Goal: Find contact information: Find contact information

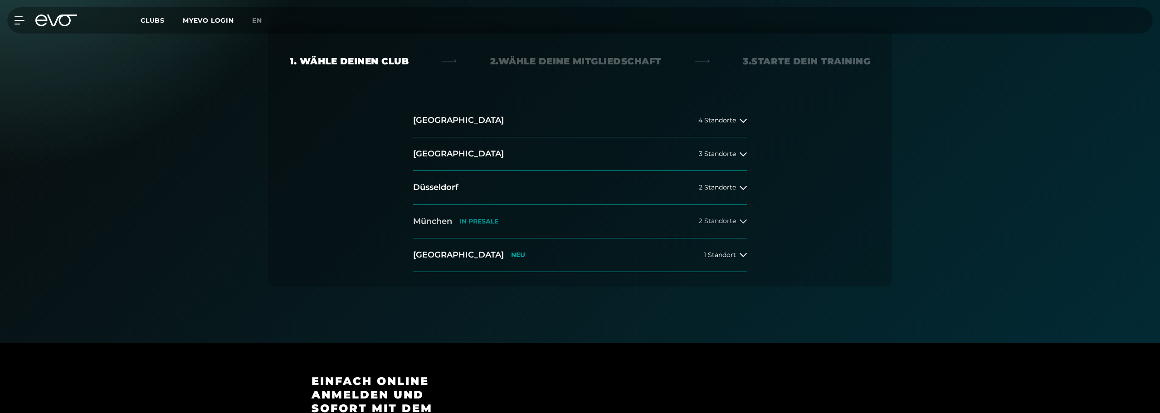
scroll to position [181, 0]
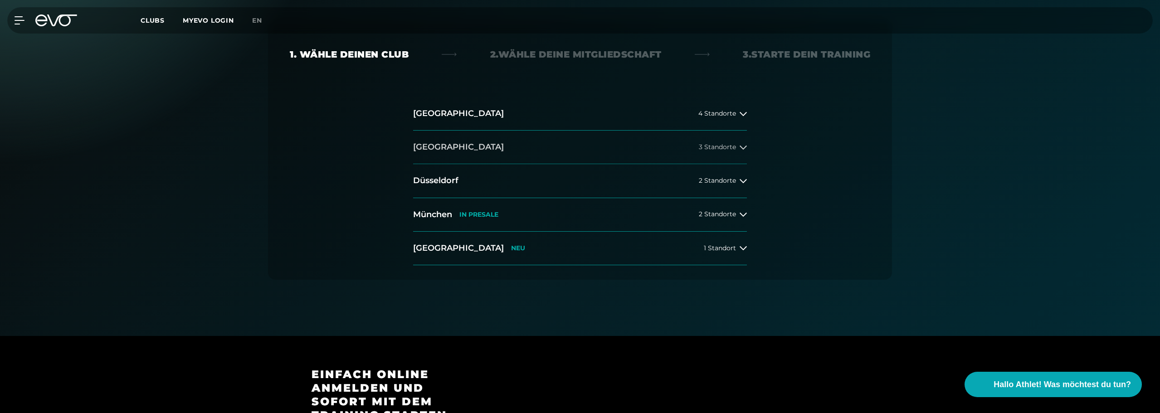
click at [509, 143] on button "[GEOGRAPHIC_DATA] 3 Standorte" at bounding box center [580, 148] width 334 height 34
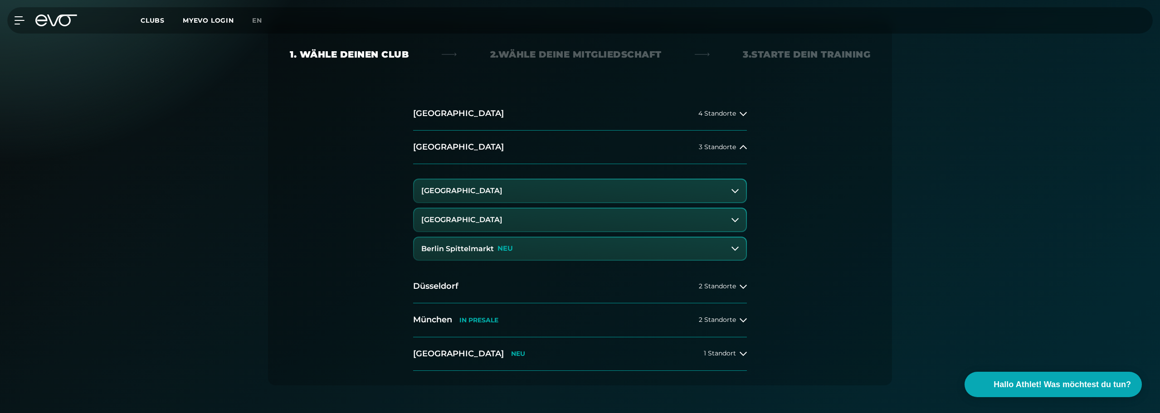
click at [521, 221] on button "[GEOGRAPHIC_DATA]" at bounding box center [580, 220] width 332 height 23
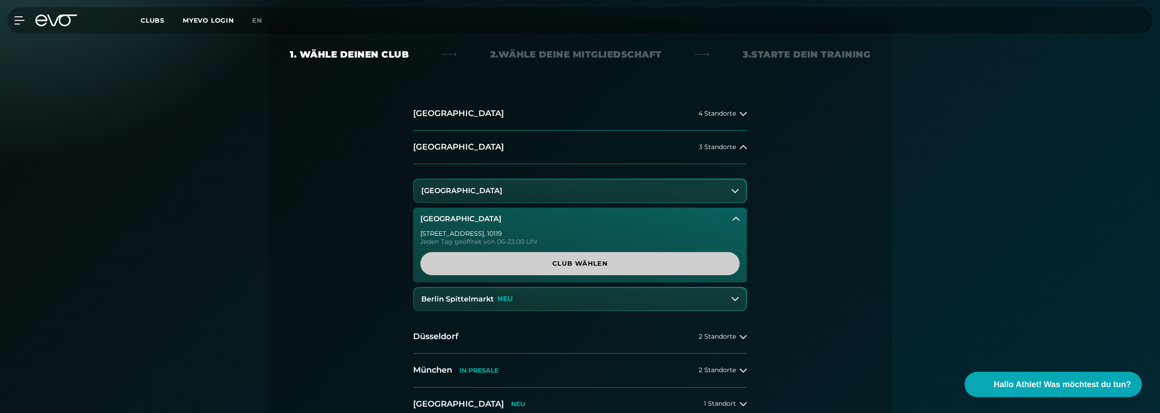
click at [538, 257] on link "Club wählen" at bounding box center [579, 263] width 319 height 23
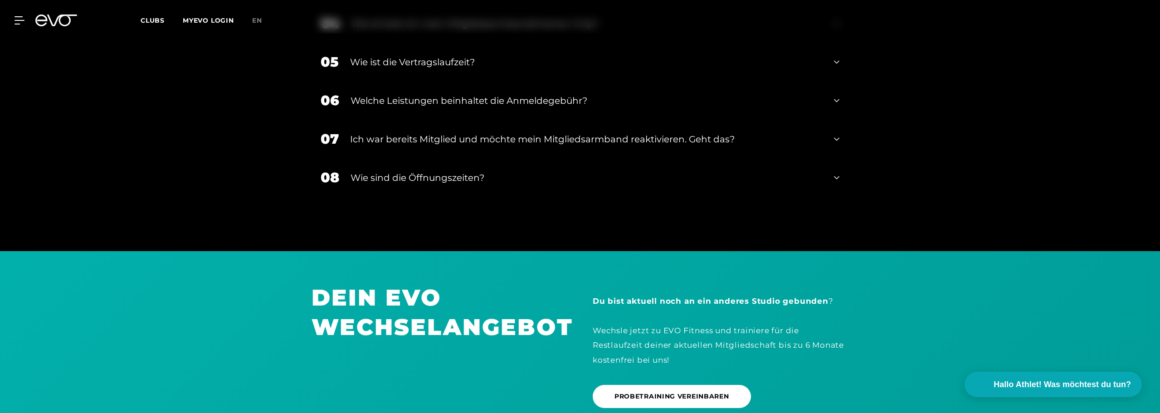
scroll to position [1939, 0]
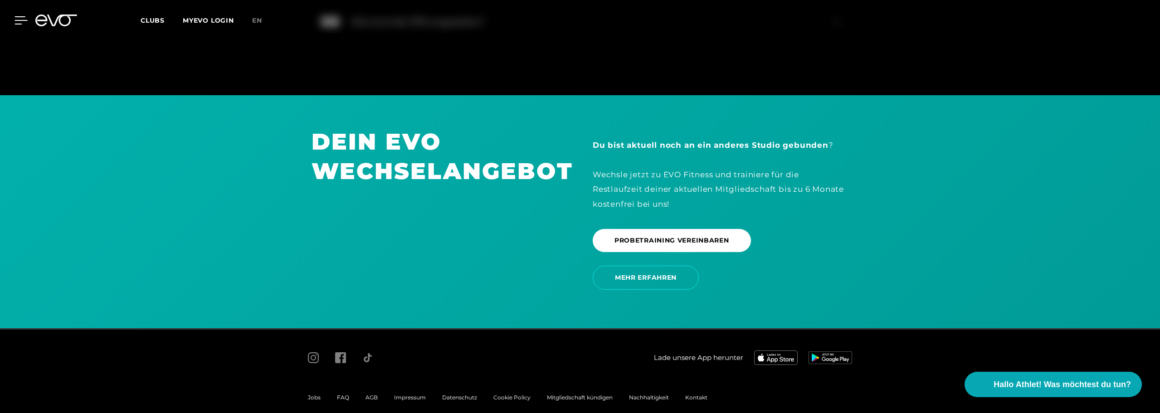
click at [20, 23] on icon at bounding box center [21, 20] width 13 height 8
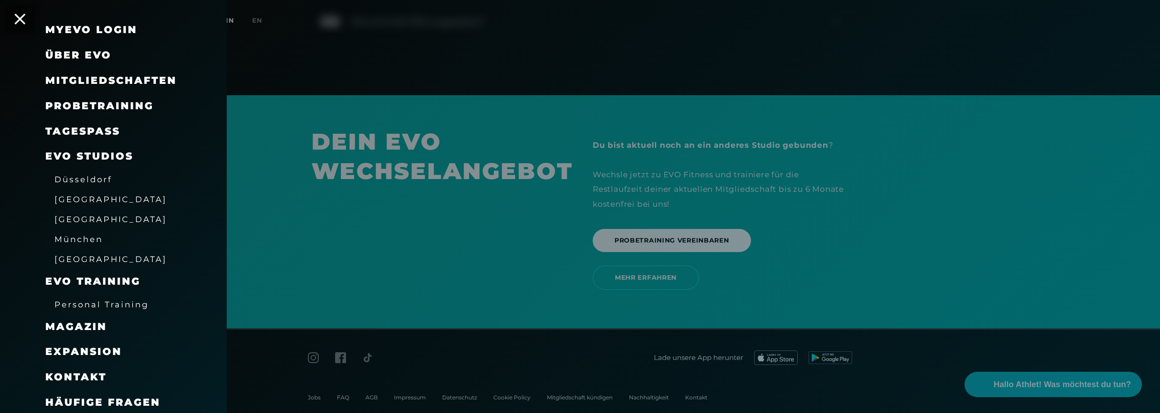
scroll to position [30, 0]
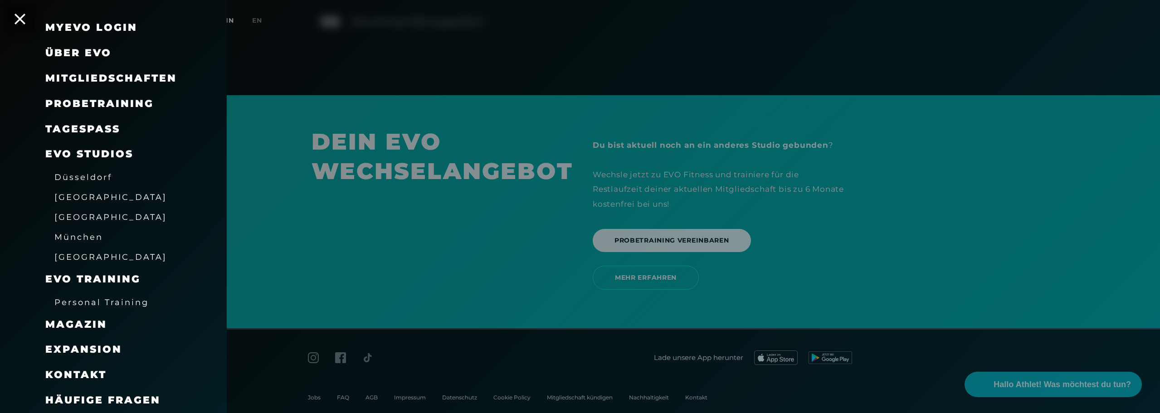
click at [88, 374] on span "Kontakt" at bounding box center [75, 375] width 61 height 12
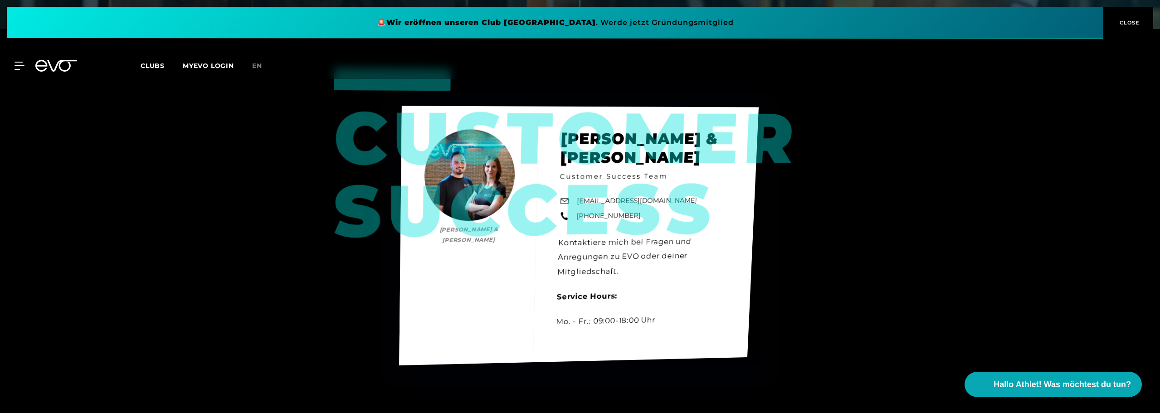
scroll to position [408, 0]
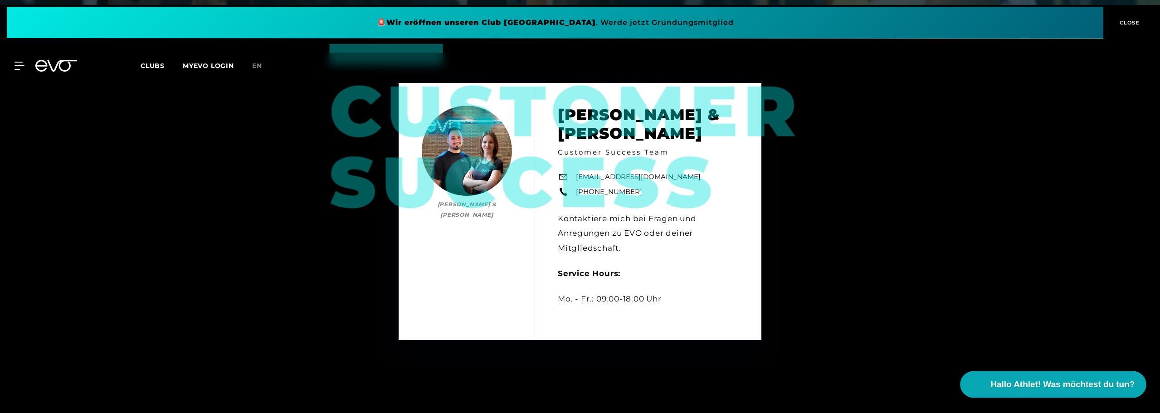
click at [1087, 384] on span "Hallo Athlet! Was möchtest du tun?" at bounding box center [1063, 384] width 144 height 13
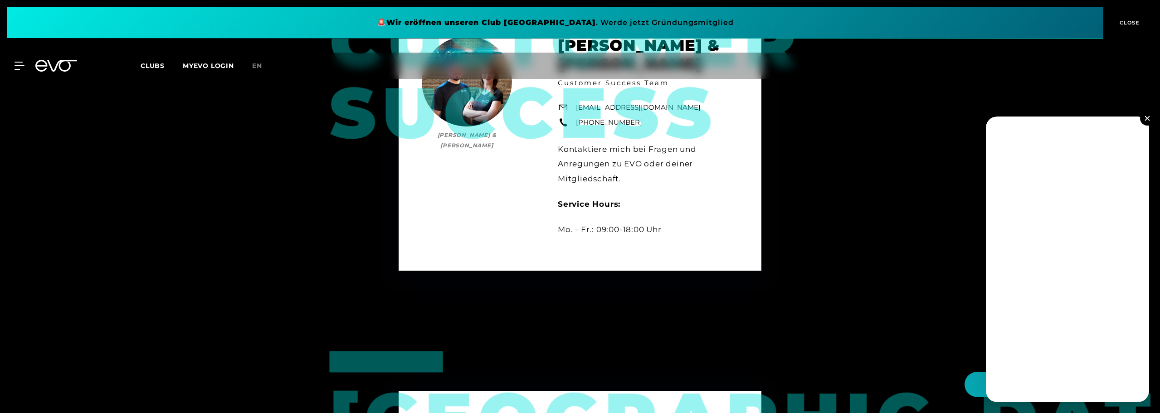
scroll to position [499, 0]
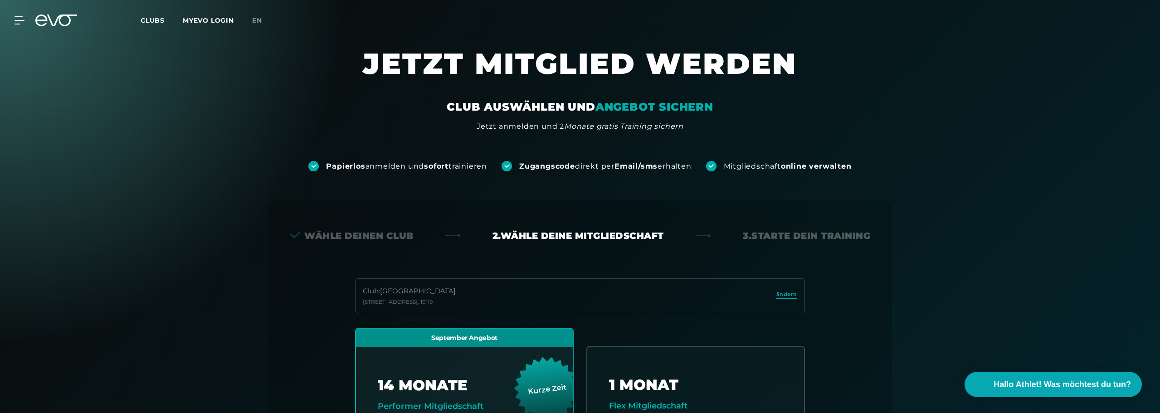
click at [27, 22] on div "MyEVO Login Über EVO Mitgliedschaften Probetraining TAGESPASS EVO Studios [GEOG…" at bounding box center [14, 20] width 32 height 8
click at [13, 22] on div at bounding box center [13, 20] width 27 height 8
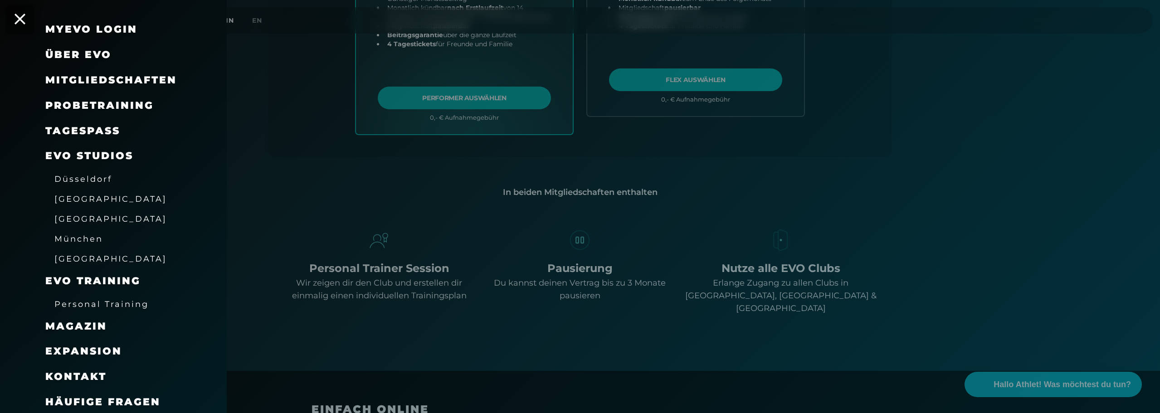
scroll to position [30, 0]
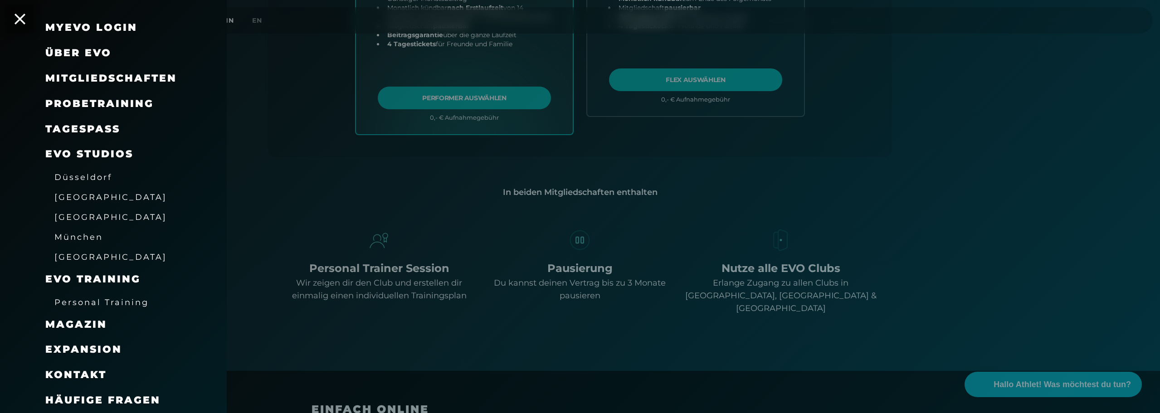
click at [97, 374] on span "Kontakt" at bounding box center [75, 375] width 61 height 12
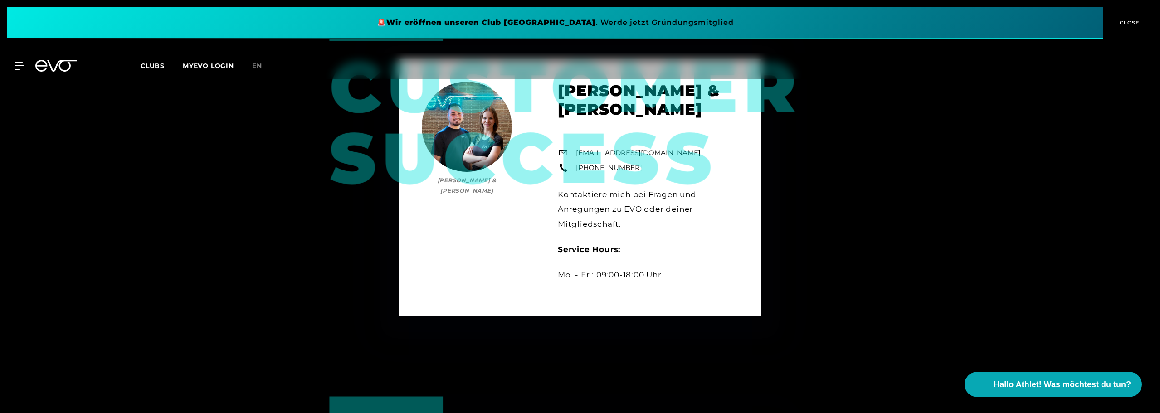
scroll to position [408, 0]
